Goal: Task Accomplishment & Management: Use online tool/utility

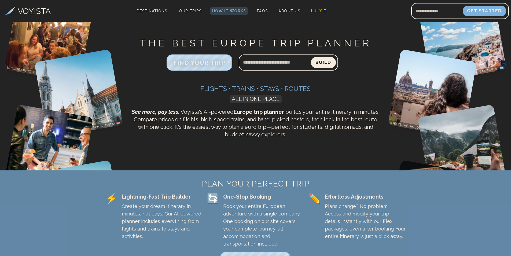
click at [323, 64] on button "Build" at bounding box center [322, 62] width 25 height 11
click at [308, 103] on div "THE BEST EUROPE TRIP PLANNER FIND YOUR TRIP Build Flights • Trains • Stays • Ro…" at bounding box center [255, 96] width 255 height 118
click at [195, 61] on span "FIND YOUR TRIP" at bounding box center [199, 62] width 55 height 7
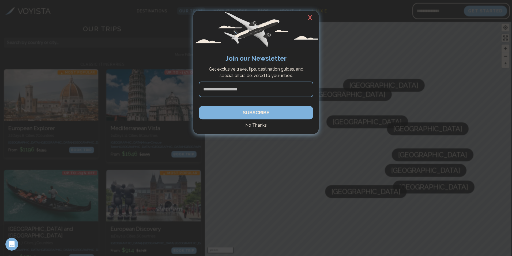
click at [260, 126] on h4 "No Thanks" at bounding box center [256, 125] width 115 height 6
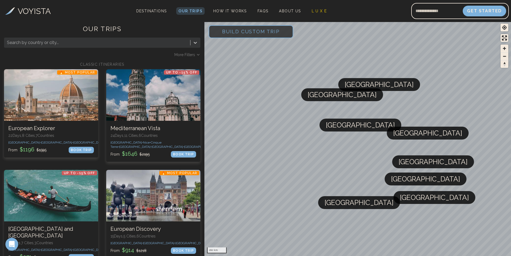
click at [335, 129] on span "[GEOGRAPHIC_DATA]" at bounding box center [360, 124] width 69 height 13
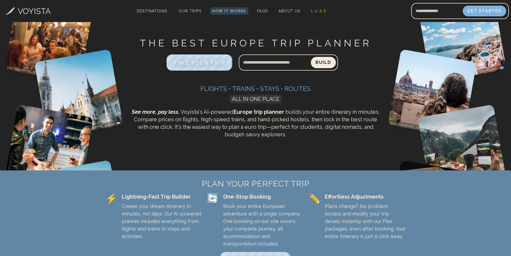
click at [324, 63] on button "Build" at bounding box center [322, 62] width 25 height 11
